Goal: Check status: Check status

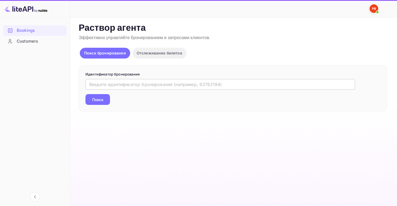
drag, startPoint x: 0, startPoint y: 0, endPoint x: 136, endPoint y: 83, distance: 159.4
click at [136, 83] on input "text" at bounding box center [219, 84] width 269 height 11
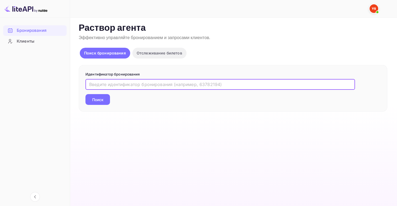
paste input "9223920"
type input "9223920"
click at [95, 96] on button "Поиск" at bounding box center [97, 99] width 25 height 11
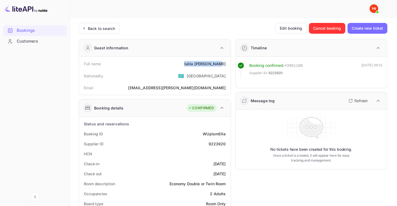
drag, startPoint x: 196, startPoint y: 63, endPoint x: 226, endPoint y: 64, distance: 29.6
click at [226, 64] on div "Full name Iuliia Barkhatkina" at bounding box center [154, 64] width 147 height 10
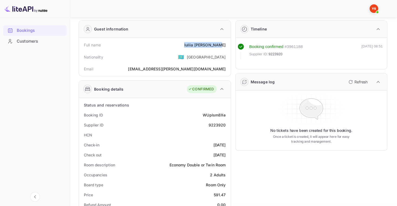
scroll to position [54, 0]
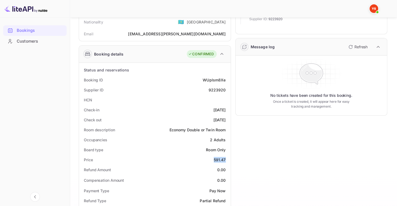
drag, startPoint x: 213, startPoint y: 159, endPoint x: 225, endPoint y: 160, distance: 11.9
click at [225, 160] on div "591.47" at bounding box center [220, 160] width 12 height 6
copy div "591.47"
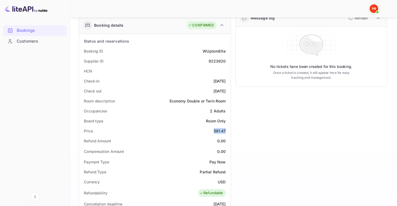
scroll to position [108, 0]
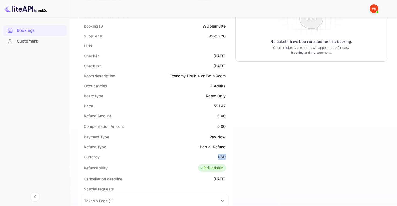
drag, startPoint x: 217, startPoint y: 155, endPoint x: 224, endPoint y: 155, distance: 7.0
click at [224, 155] on ya-tr-span "USD" at bounding box center [222, 156] width 8 height 5
copy ya-tr-span "USD"
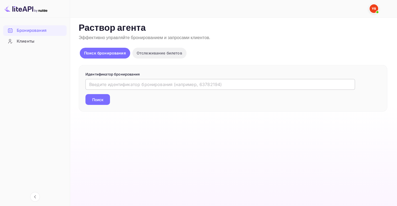
click at [108, 83] on input "text" at bounding box center [219, 84] width 269 height 11
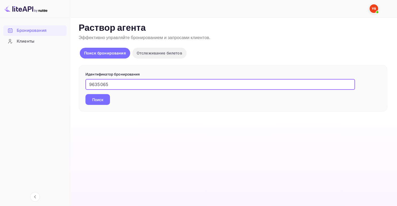
paste input "9764414"
drag, startPoint x: 127, startPoint y: 85, endPoint x: 87, endPoint y: 72, distance: 41.5
click at [87, 72] on form "Идентификатор бронирования 96350659764414 ​ Поиск" at bounding box center [232, 88] width 295 height 33
paste input "text"
type input "9764414"
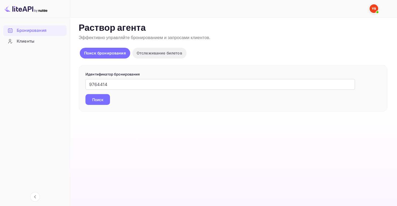
click at [98, 101] on ya-tr-span "Поиск" at bounding box center [97, 100] width 11 height 6
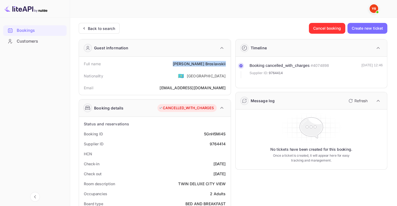
drag, startPoint x: 189, startPoint y: 62, endPoint x: 226, endPoint y: 65, distance: 37.8
click at [226, 65] on div "Full name [PERSON_NAME]" at bounding box center [154, 64] width 147 height 10
copy div "[PERSON_NAME]"
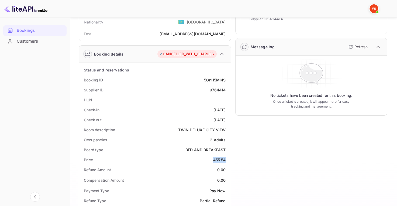
drag, startPoint x: 212, startPoint y: 157, endPoint x: 225, endPoint y: 159, distance: 13.2
click at [225, 159] on div "Price 455.54" at bounding box center [154, 160] width 147 height 10
copy div "455.54"
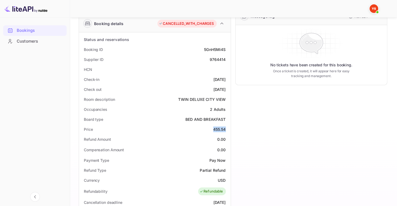
scroll to position [135, 0]
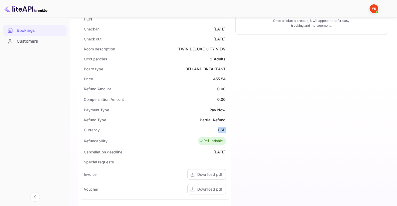
drag, startPoint x: 218, startPoint y: 129, endPoint x: 227, endPoint y: 129, distance: 9.7
click at [227, 129] on div "Currency USD" at bounding box center [154, 130] width 147 height 10
copy ya-tr-span "USD"
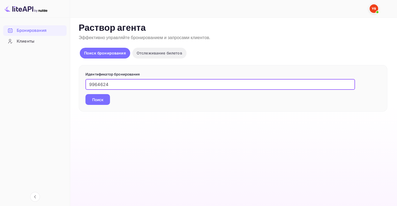
type input "9964624"
click at [94, 98] on ya-tr-span "Поиск" at bounding box center [97, 100] width 11 height 6
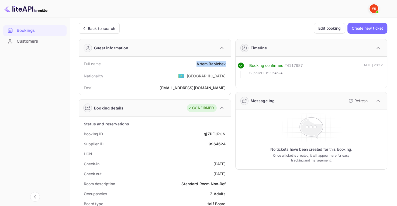
drag, startPoint x: 194, startPoint y: 63, endPoint x: 225, endPoint y: 64, distance: 31.0
click at [225, 64] on div "Full name Artem Babichev" at bounding box center [154, 64] width 147 height 10
copy div "Artem Babichev"
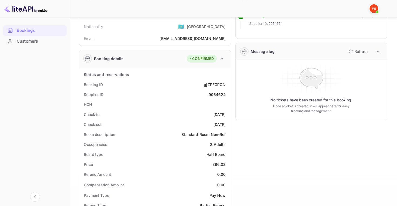
scroll to position [54, 0]
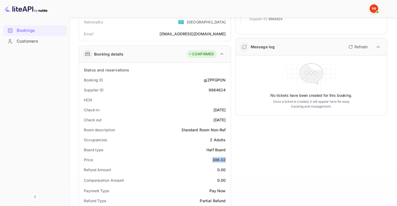
drag, startPoint x: 219, startPoint y: 156, endPoint x: 226, endPoint y: 156, distance: 6.2
click at [226, 156] on div "Price 396.02" at bounding box center [154, 160] width 147 height 10
copy div "396.02"
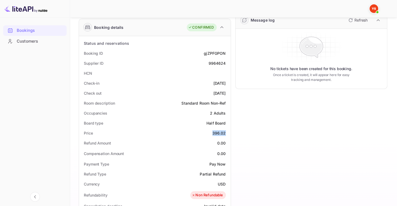
scroll to position [81, 0]
drag, startPoint x: 215, startPoint y: 182, endPoint x: 225, endPoint y: 182, distance: 10.0
click at [225, 182] on div "Currency USD" at bounding box center [154, 184] width 147 height 10
copy ya-tr-span "USD"
